Goal: Find specific page/section: Find specific page/section

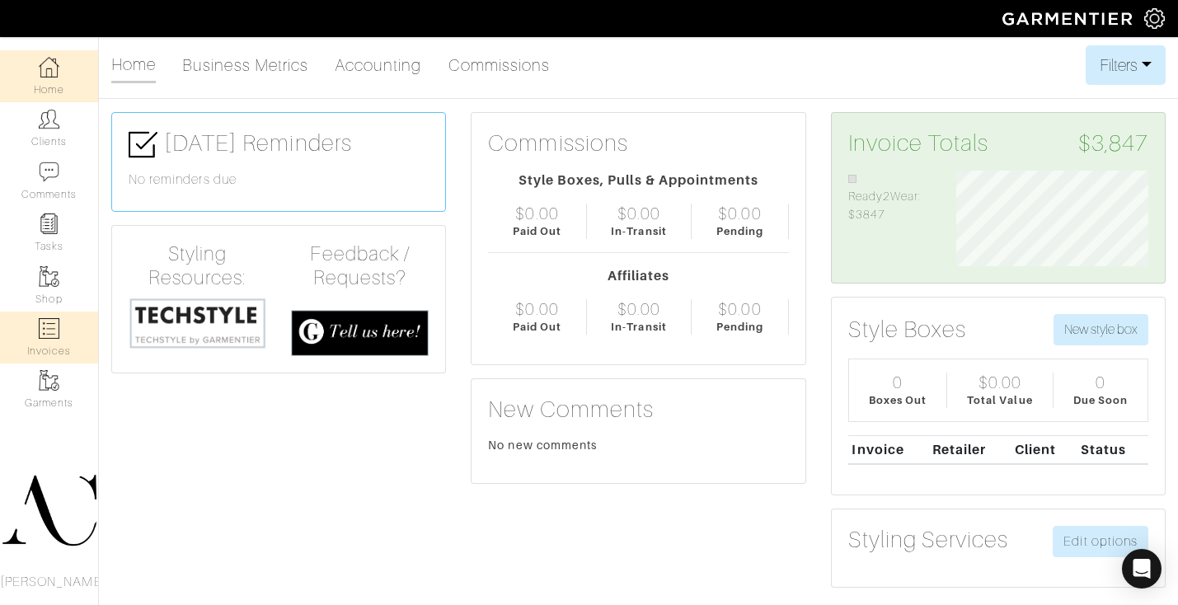
scroll to position [96, 217]
click at [43, 331] on img at bounding box center [49, 328] width 21 height 21
select select
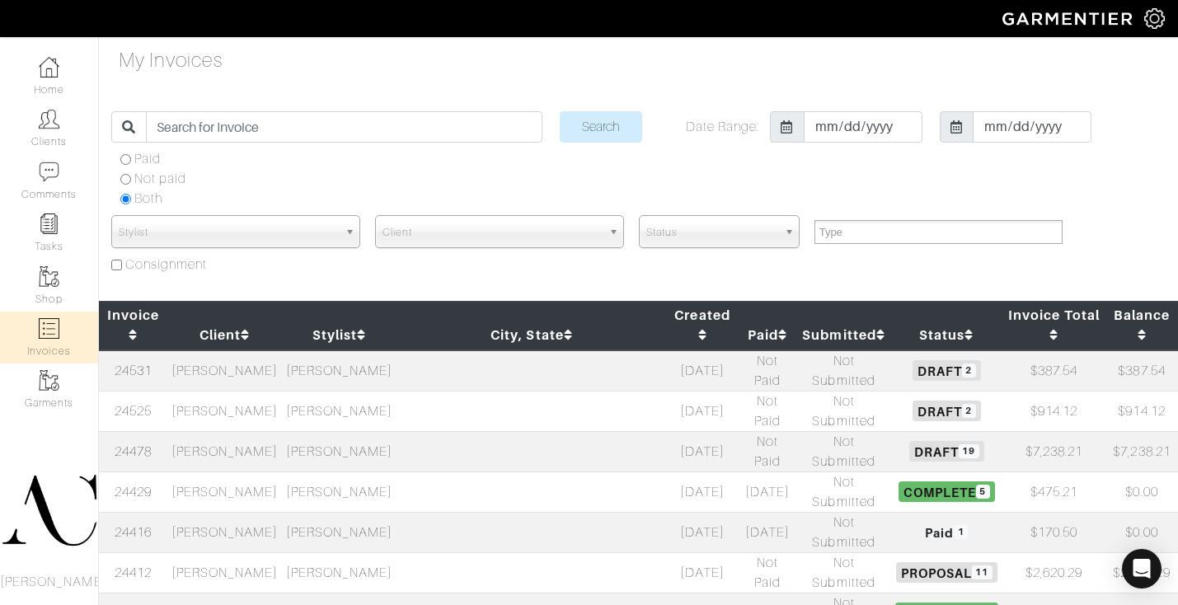
click at [267, 391] on td "[PERSON_NAME]" at bounding box center [224, 411] width 115 height 40
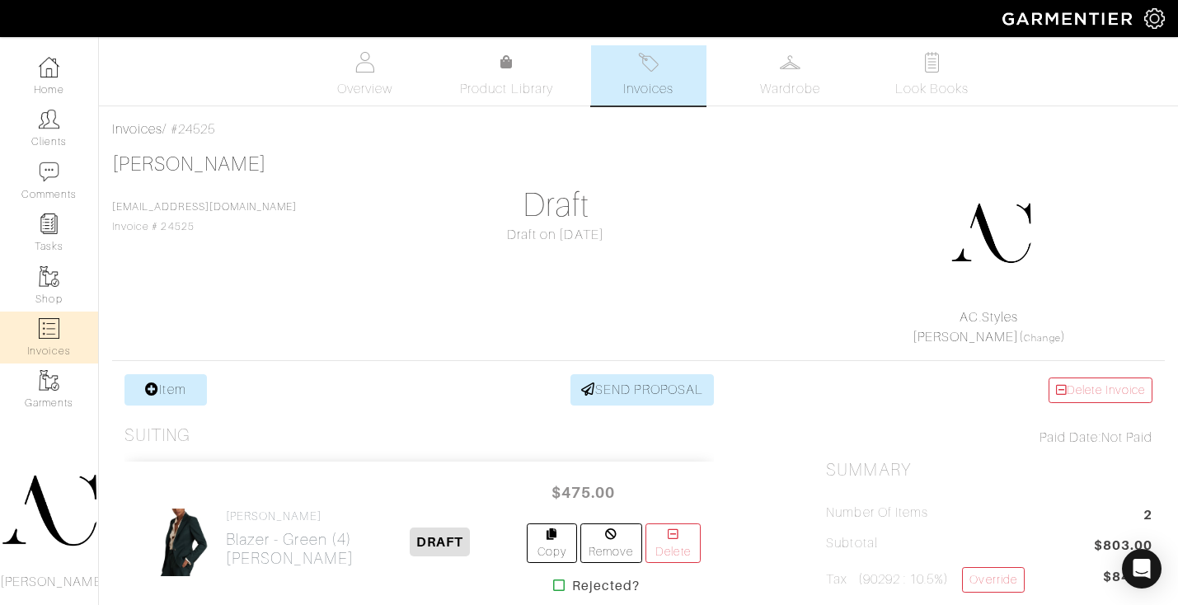
click at [54, 328] on img at bounding box center [49, 328] width 21 height 21
select select
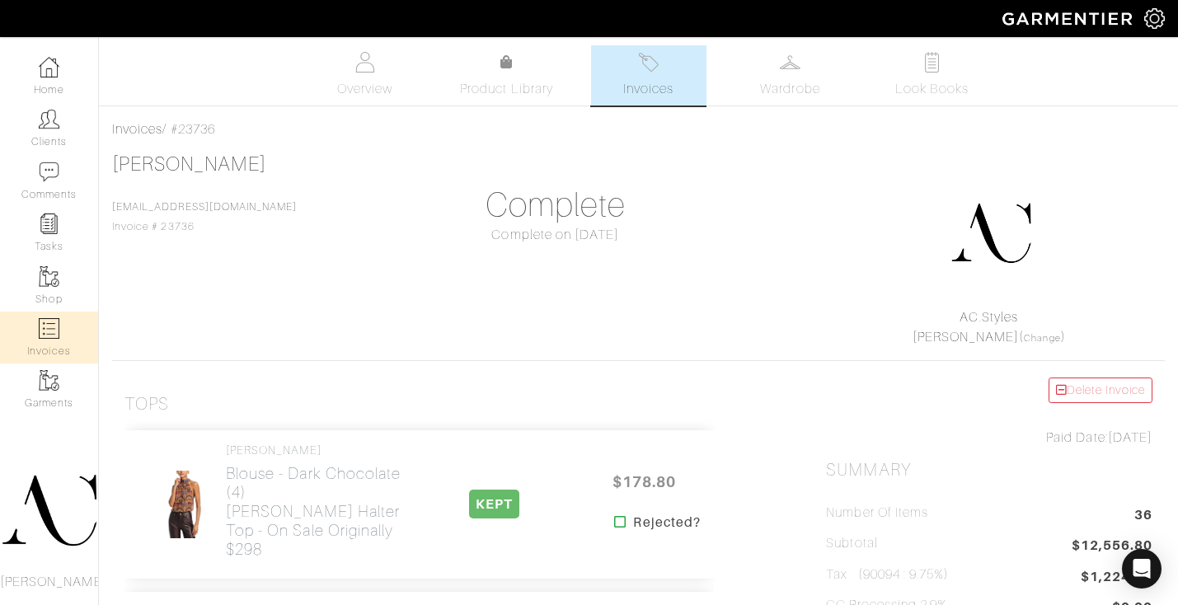
click at [30, 339] on link "Invoices" at bounding box center [49, 338] width 98 height 52
select select
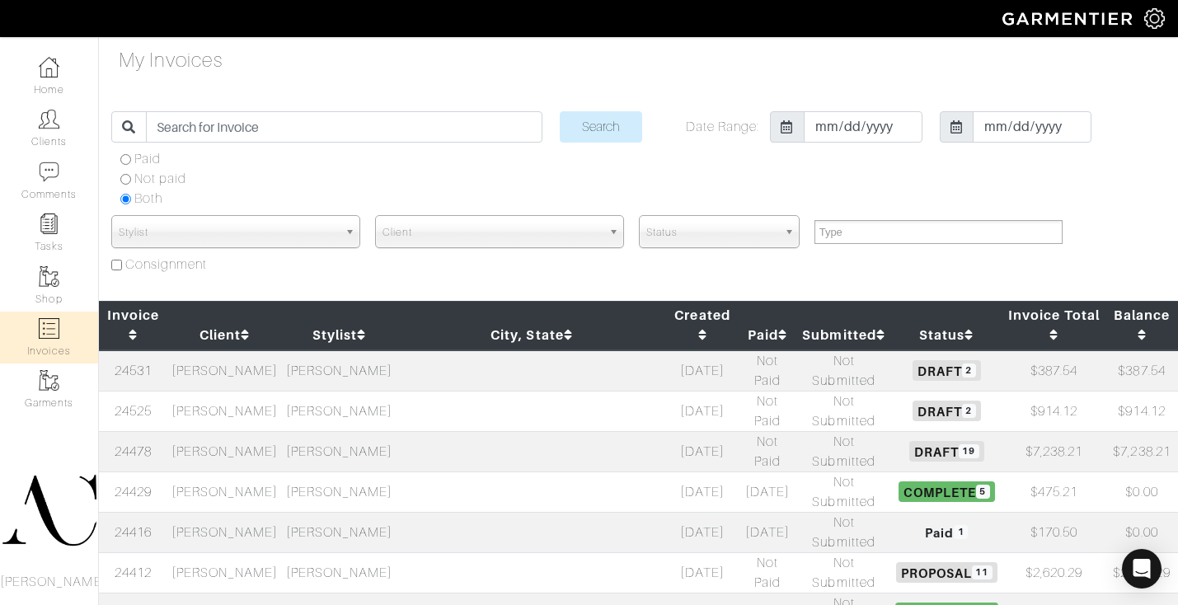
click at [282, 471] on td "[PERSON_NAME]" at bounding box center [224, 491] width 115 height 40
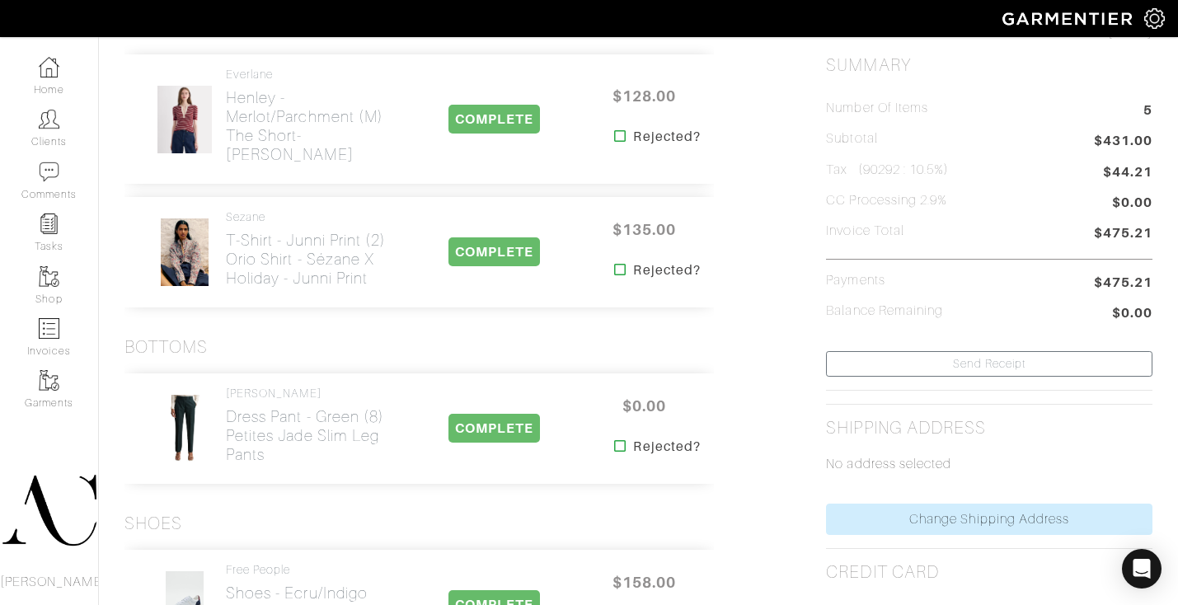
scroll to position [670, 0]
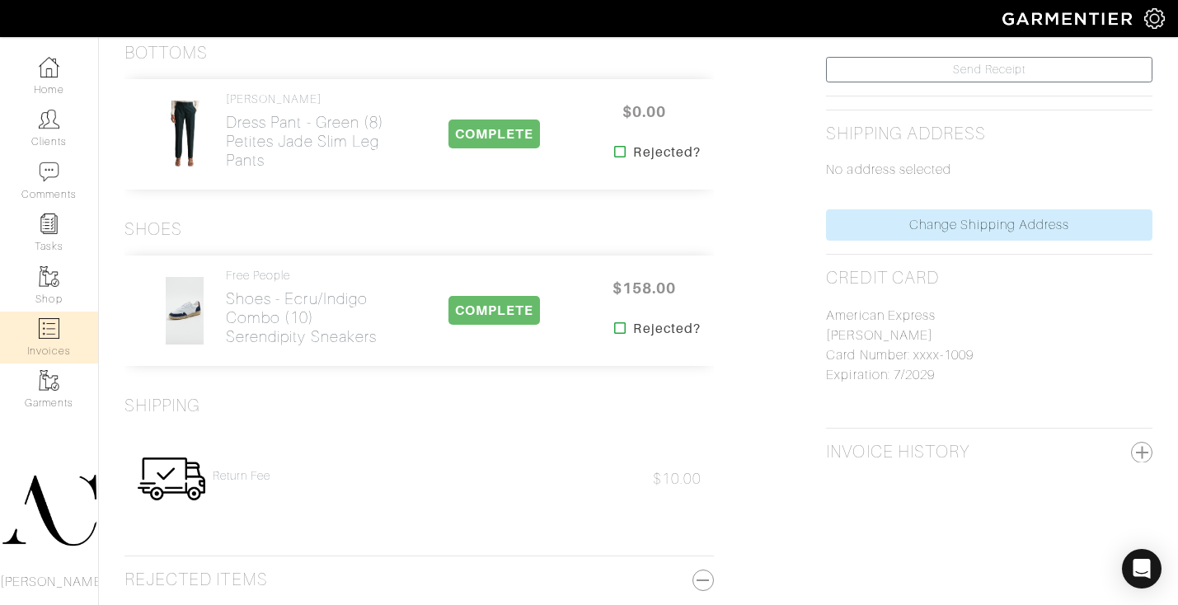
click at [83, 320] on link "Invoices" at bounding box center [49, 338] width 98 height 52
select select
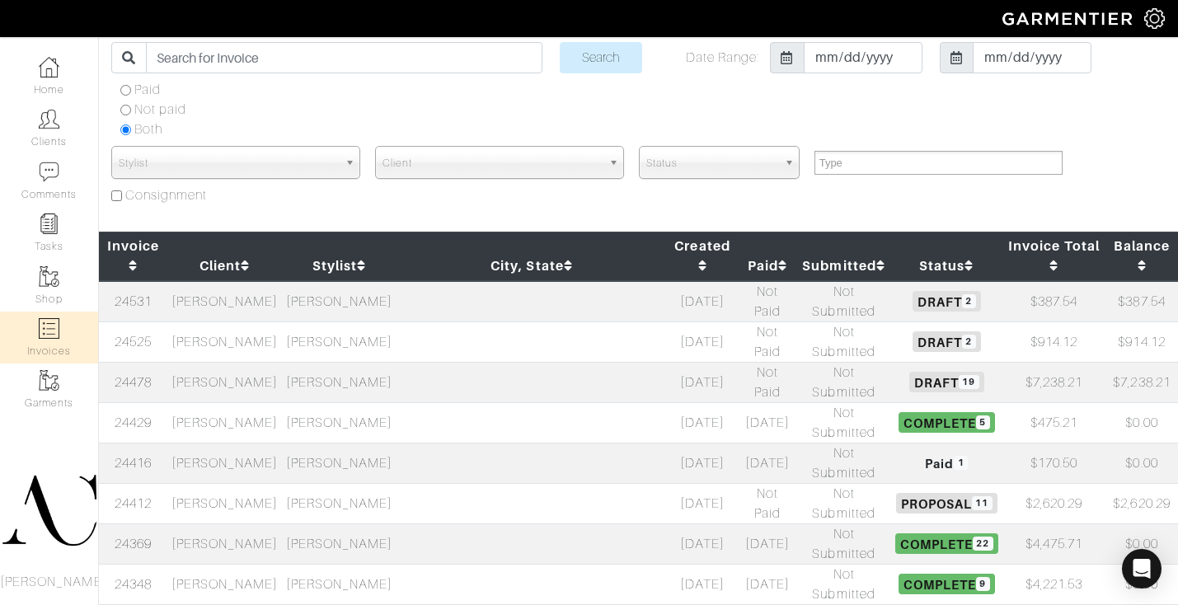
scroll to position [102, 0]
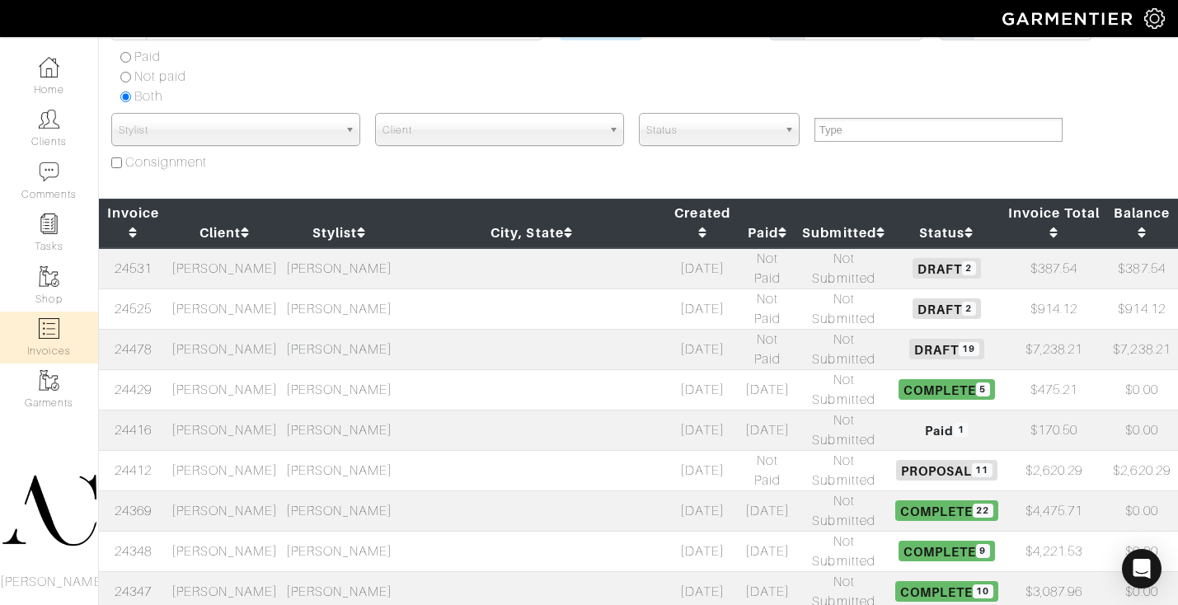
click at [282, 490] on td "[PERSON_NAME]" at bounding box center [224, 510] width 115 height 40
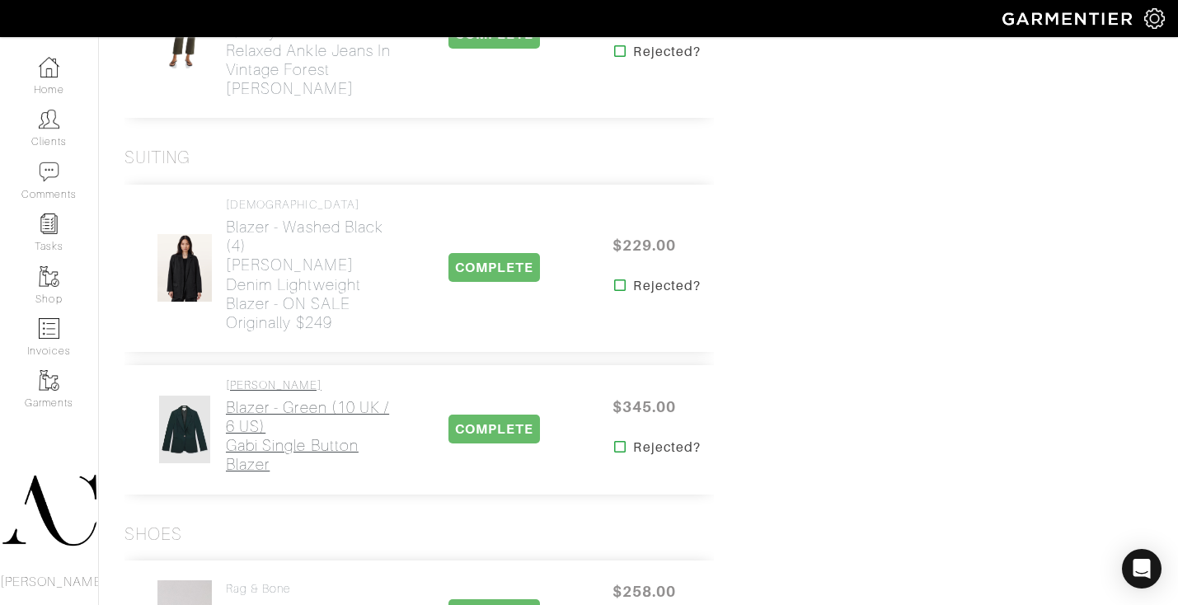
scroll to position [2408, 0]
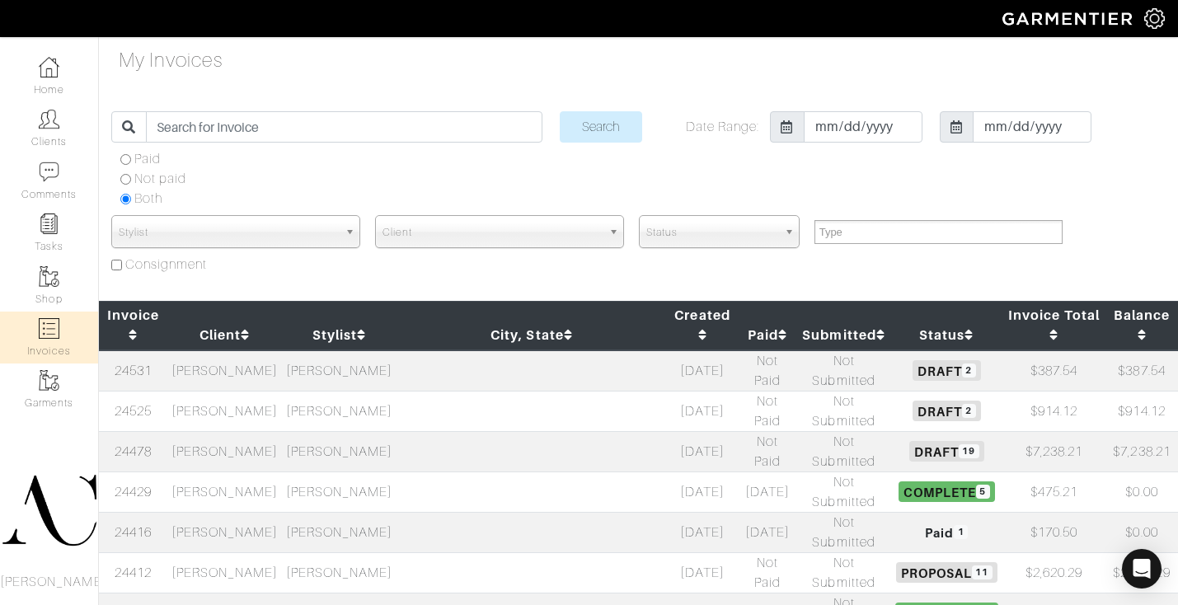
select select
